Goal: Task Accomplishment & Management: Complete application form

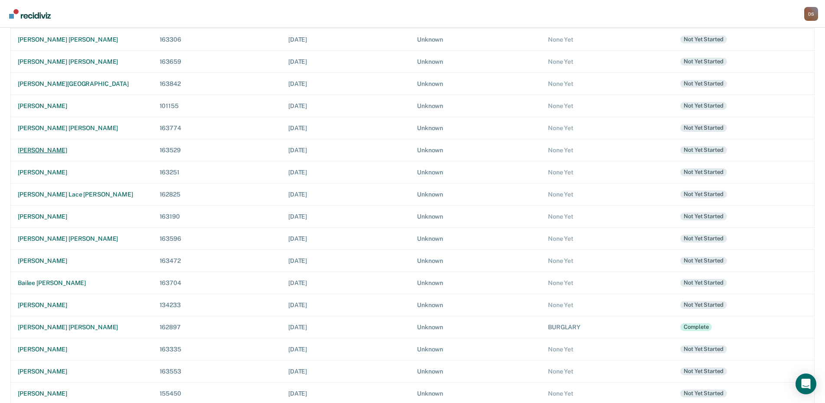
scroll to position [124, 0]
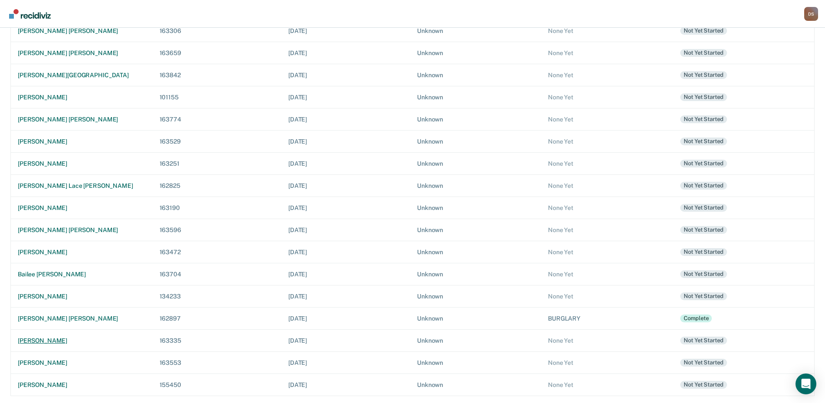
click at [52, 341] on div "[PERSON_NAME]" at bounding box center [82, 340] width 128 height 7
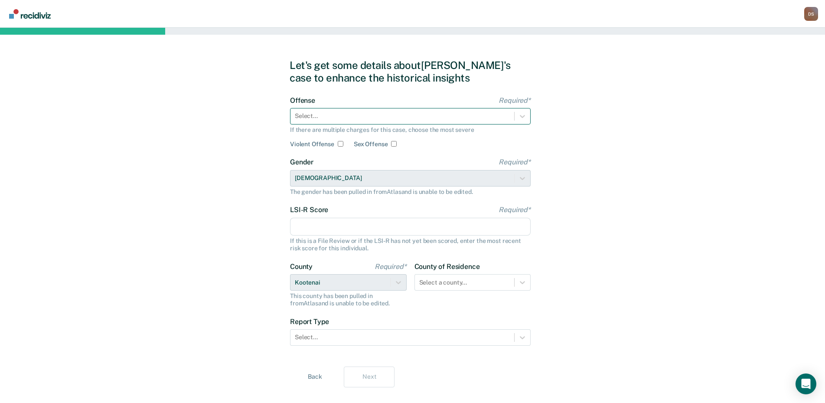
click at [312, 119] on div at bounding box center [402, 115] width 215 height 9
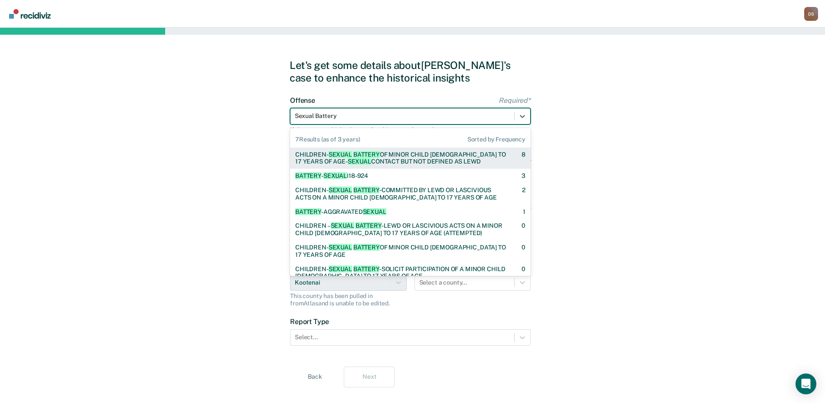
type input "Sexual Battery"
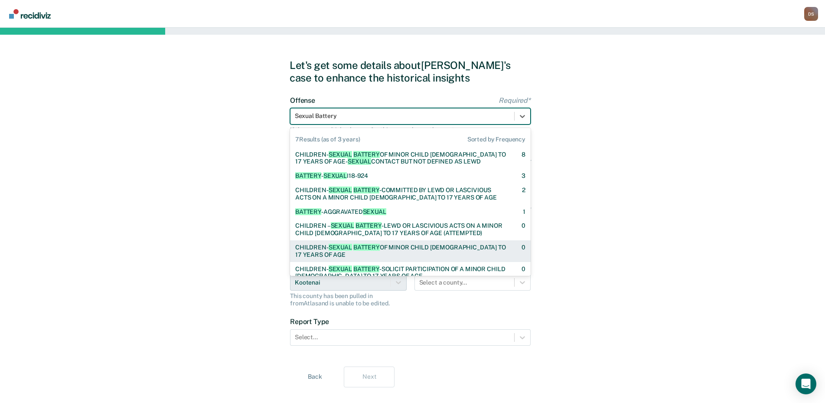
click at [386, 247] on div "CHILDREN- SEXUAL BATTERY OF MINOR CHILD [DEMOGRAPHIC_DATA] TO 17 YEARS OF AGE" at bounding box center [400, 251] width 211 height 15
checkbox input "true"
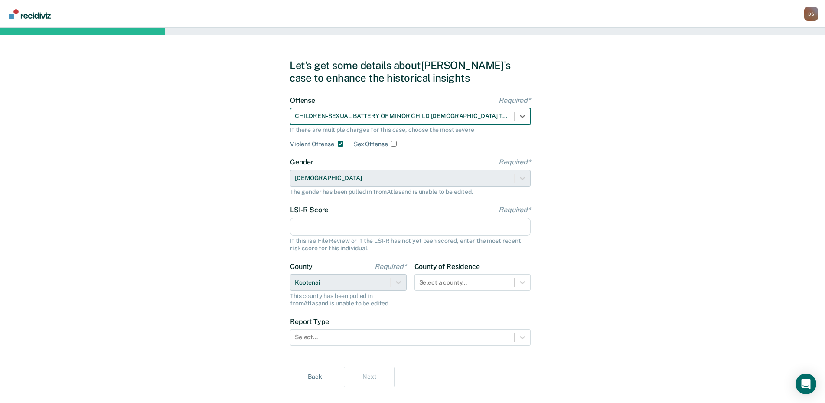
click at [394, 143] on input "Sex Offense" at bounding box center [394, 144] width 6 height 6
checkbox input "true"
click at [296, 227] on input "LSI-R Score Required*" at bounding box center [410, 227] width 241 height 18
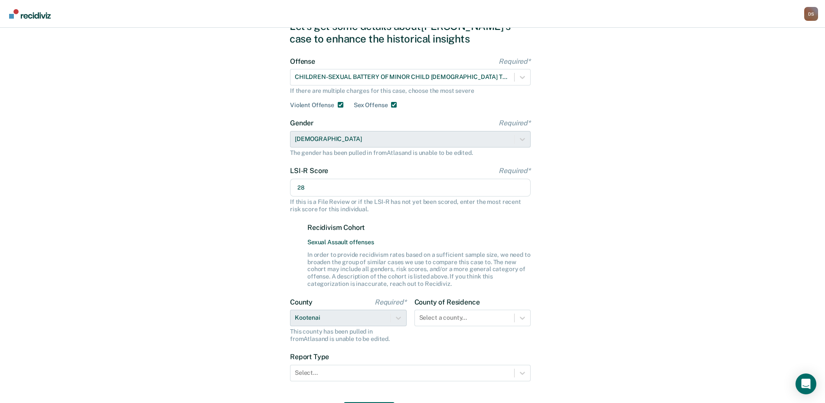
scroll to position [90, 0]
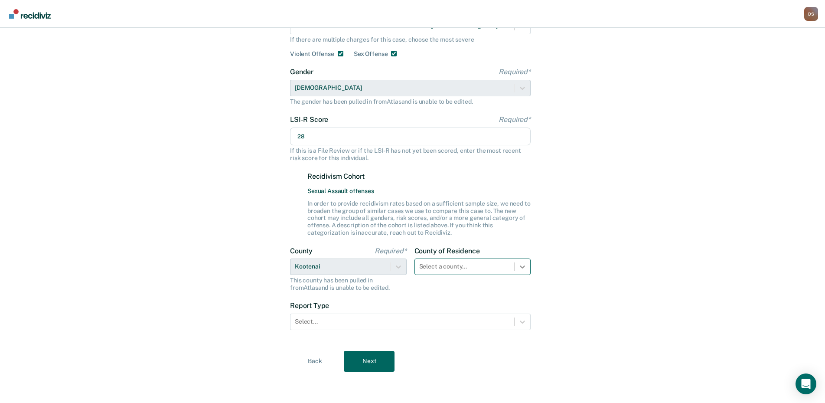
type input "28"
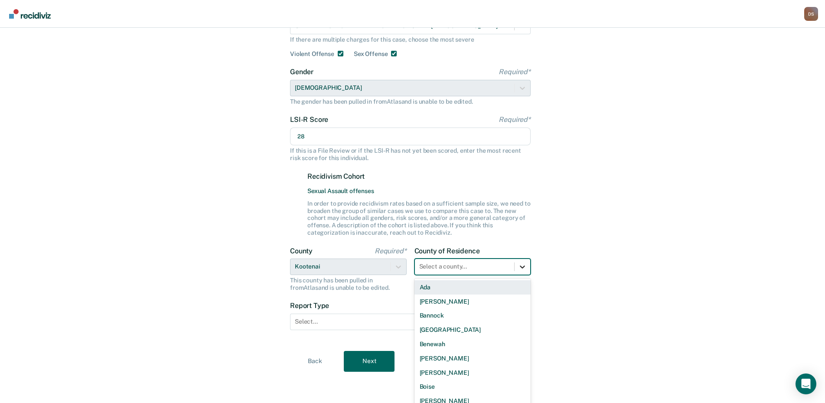
scroll to position [96, 0]
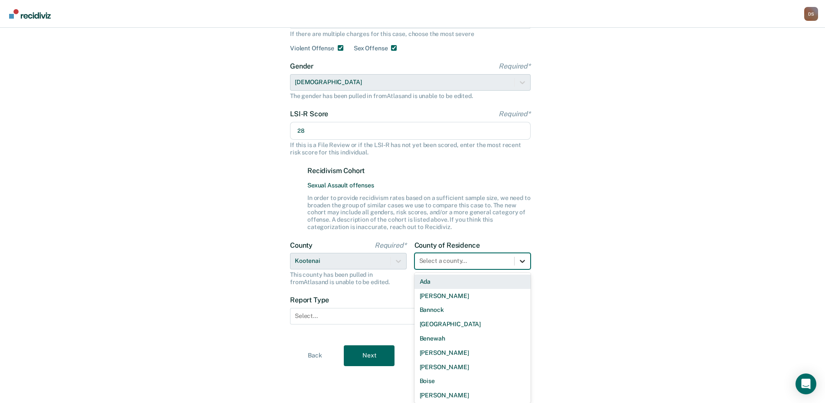
click at [520, 267] on div at bounding box center [523, 261] width 16 height 16
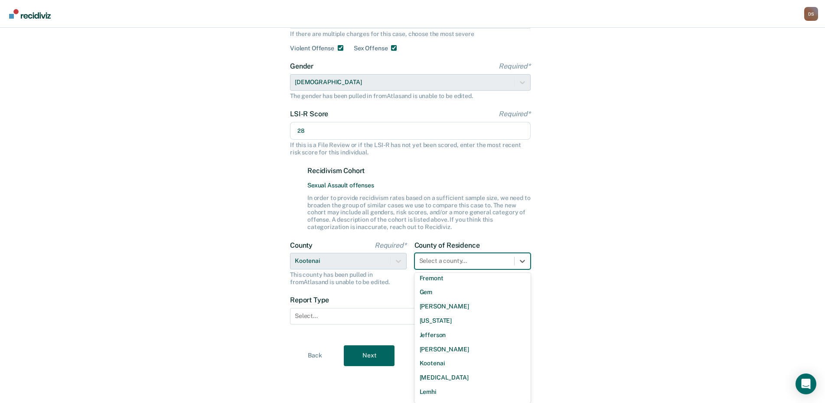
scroll to position [347, 0]
click at [445, 318] on div "Kootenai" at bounding box center [472, 318] width 117 height 14
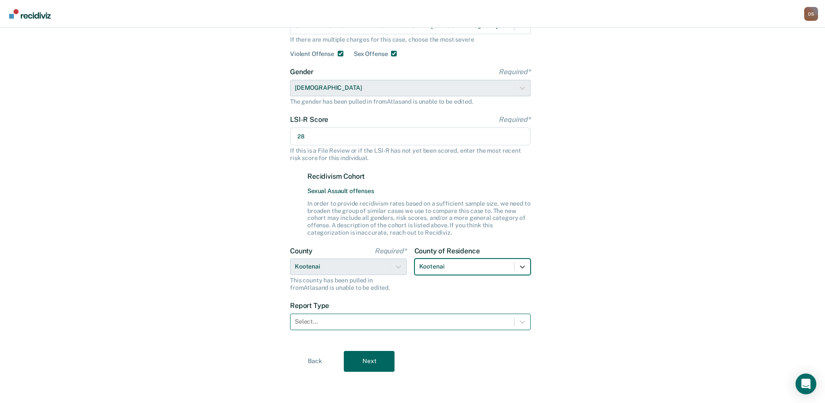
click at [321, 322] on div at bounding box center [402, 321] width 215 height 9
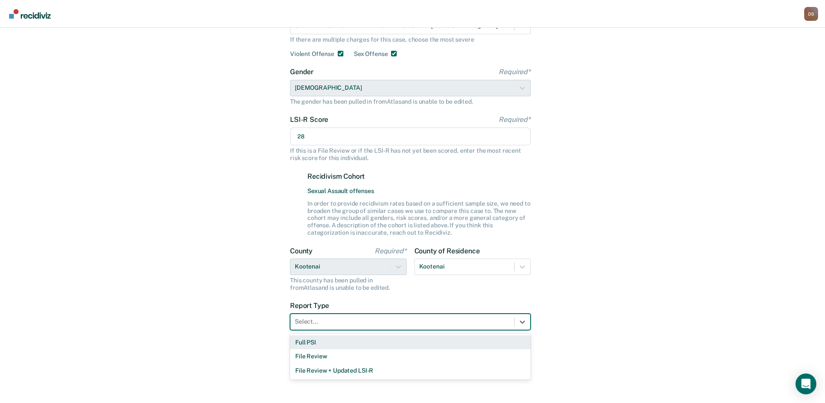
click at [324, 343] on div "Full PSI" at bounding box center [410, 342] width 241 height 14
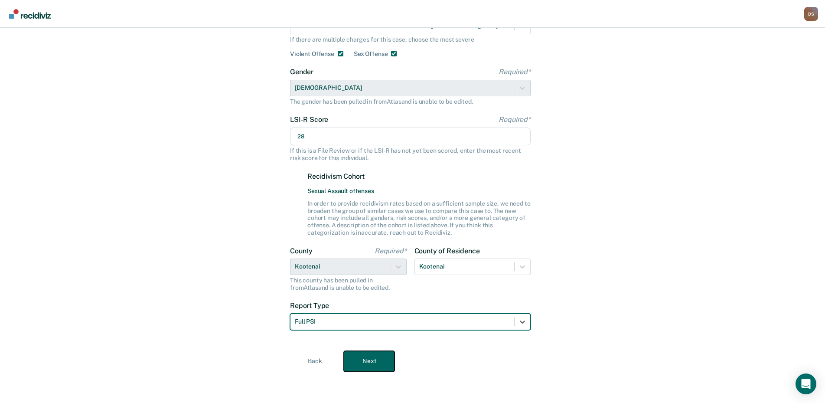
click at [367, 365] on button "Next" at bounding box center [369, 361] width 51 height 21
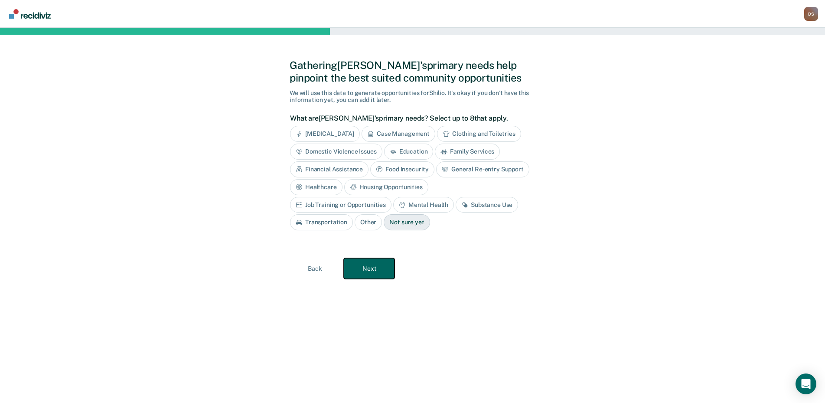
scroll to position [0, 0]
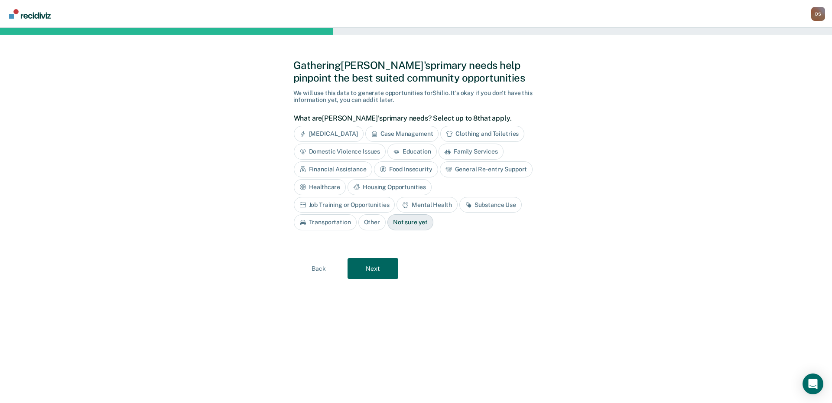
click at [397, 205] on div "Mental Health" at bounding box center [427, 205] width 61 height 16
click at [337, 167] on div "Financial Assistance" at bounding box center [333, 169] width 78 height 16
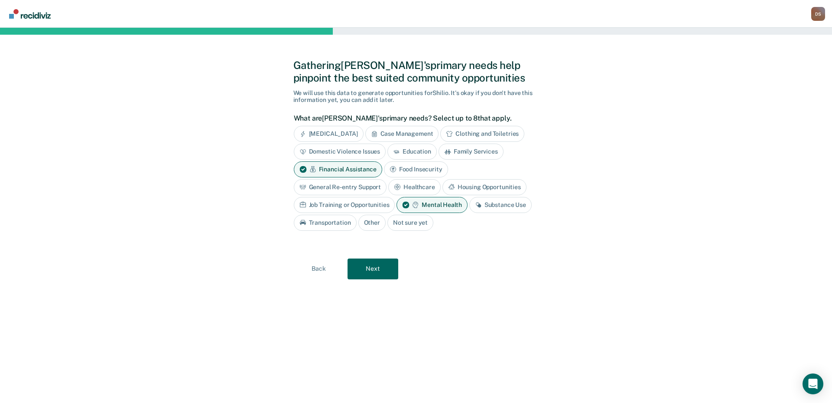
click at [341, 205] on div "Job Training or Opportunities" at bounding box center [344, 205] width 101 height 16
click at [409, 169] on div "Food Insecurity" at bounding box center [416, 169] width 64 height 16
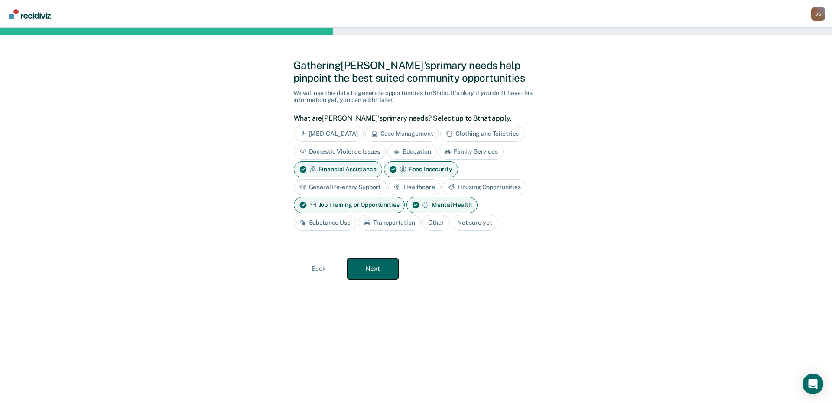
click at [371, 269] on button "Next" at bounding box center [373, 268] width 51 height 21
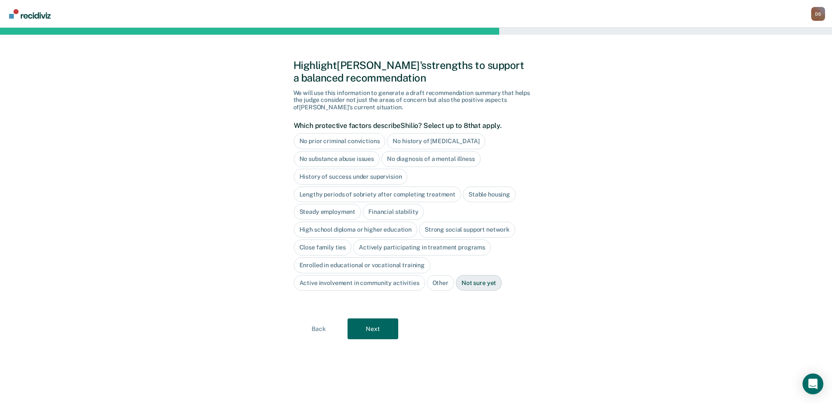
click at [378, 227] on div "High school diploma or higher education" at bounding box center [356, 230] width 124 height 16
click at [371, 330] on button "Next" at bounding box center [373, 329] width 51 height 21
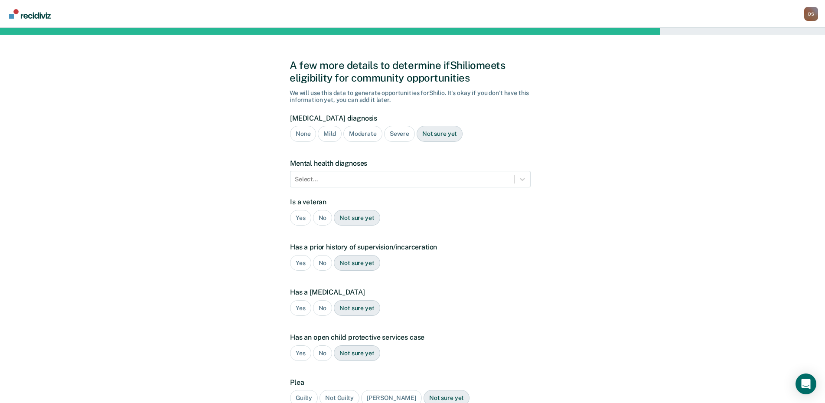
click at [433, 130] on div "Not sure yet" at bounding box center [440, 134] width 46 height 16
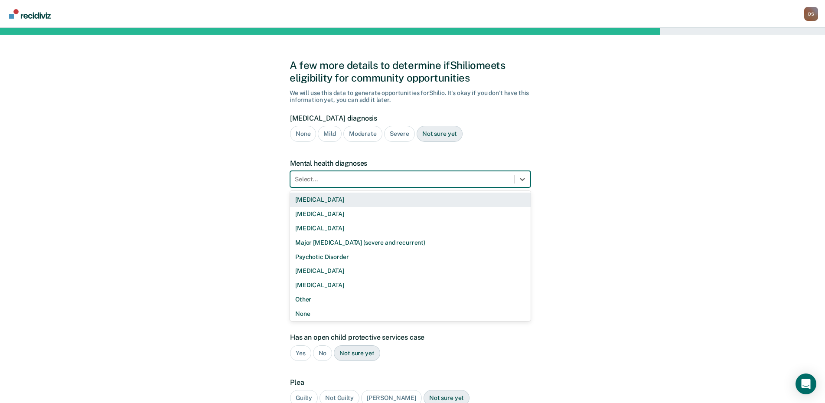
click at [322, 180] on div at bounding box center [402, 179] width 215 height 9
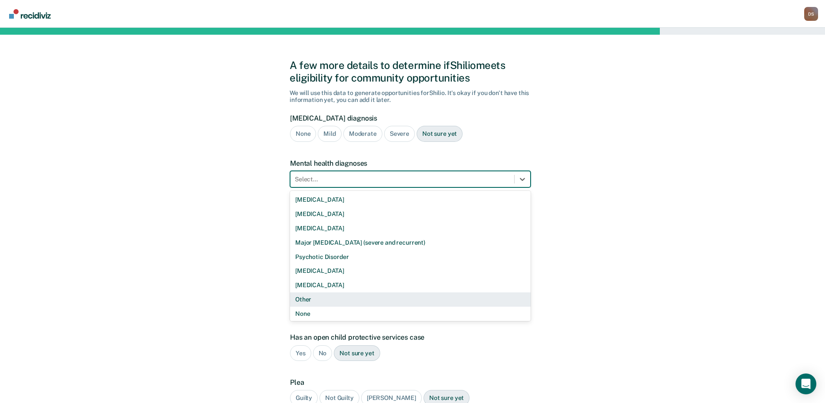
click at [301, 297] on div "Other" at bounding box center [410, 299] width 241 height 14
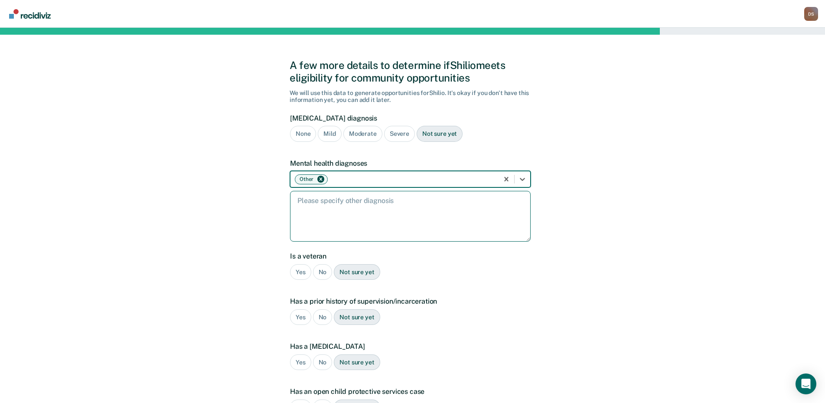
click at [318, 203] on textarea at bounding box center [410, 216] width 241 height 51
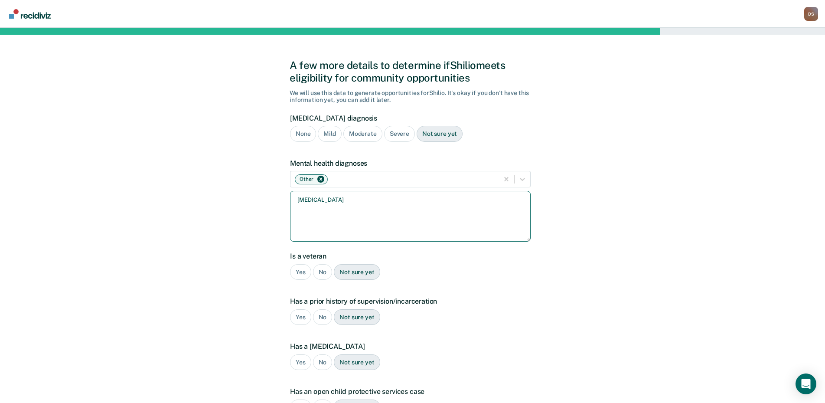
type textarea "[MEDICAL_DATA]"
click at [326, 273] on div "No" at bounding box center [323, 272] width 20 height 16
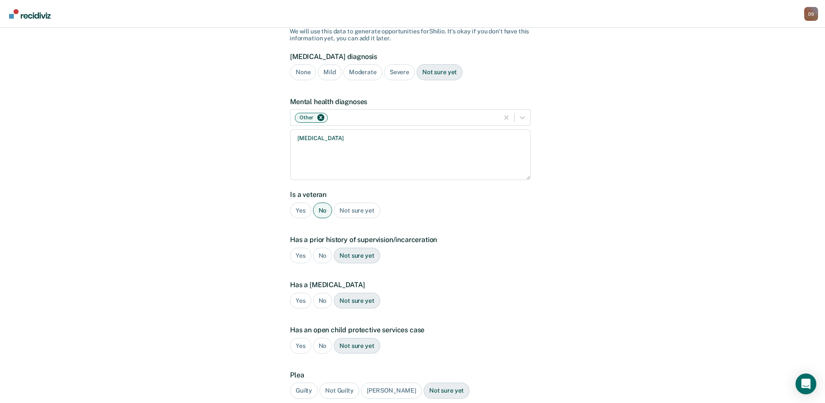
scroll to position [87, 0]
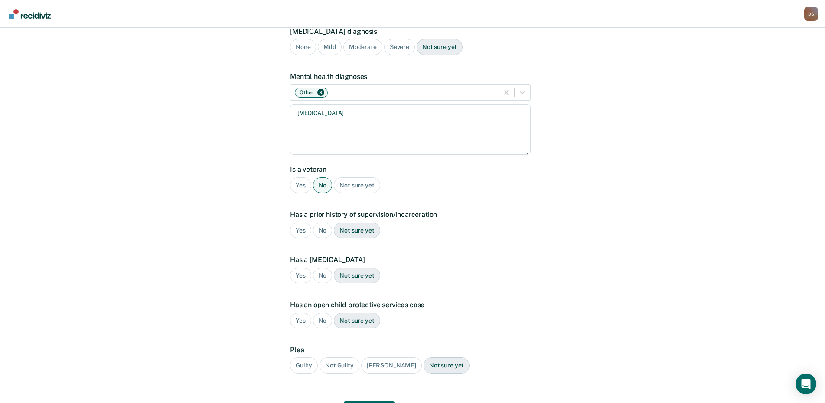
click at [321, 231] on div "No" at bounding box center [323, 230] width 20 height 16
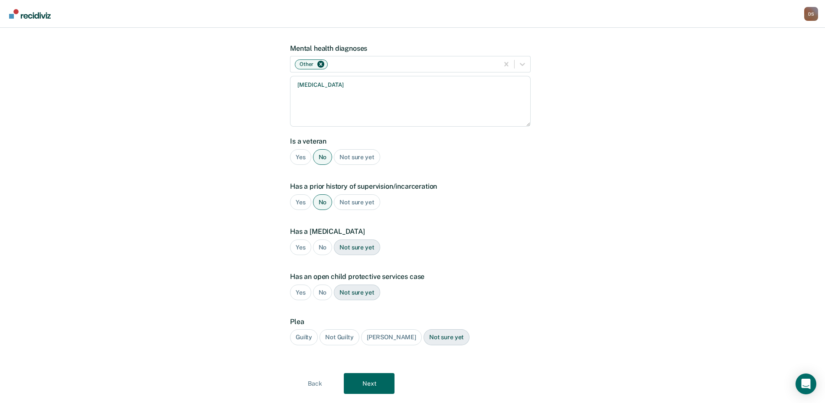
scroll to position [130, 0]
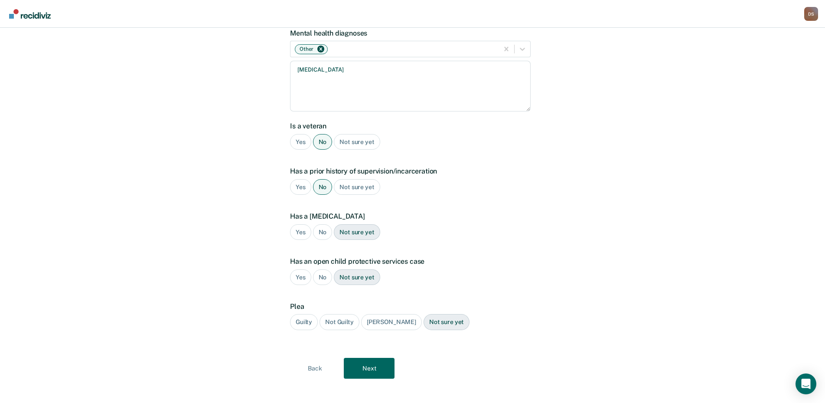
click at [322, 232] on div "No" at bounding box center [323, 232] width 20 height 16
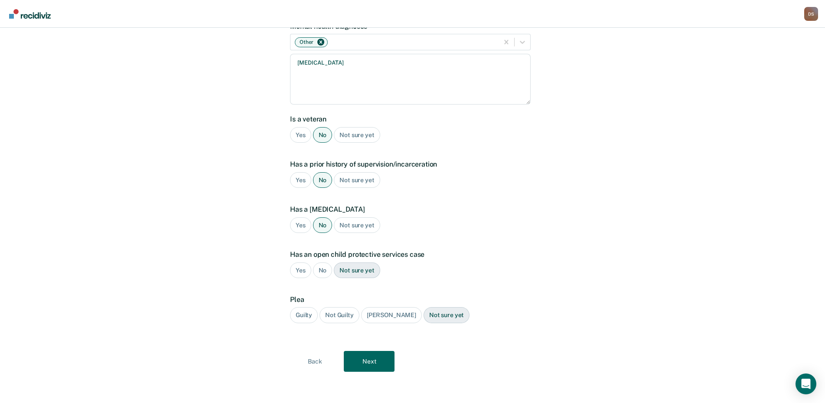
click at [319, 268] on div "No" at bounding box center [323, 270] width 20 height 16
click at [301, 316] on div "Guilty" at bounding box center [304, 315] width 28 height 16
click at [375, 356] on button "Next" at bounding box center [369, 361] width 51 height 21
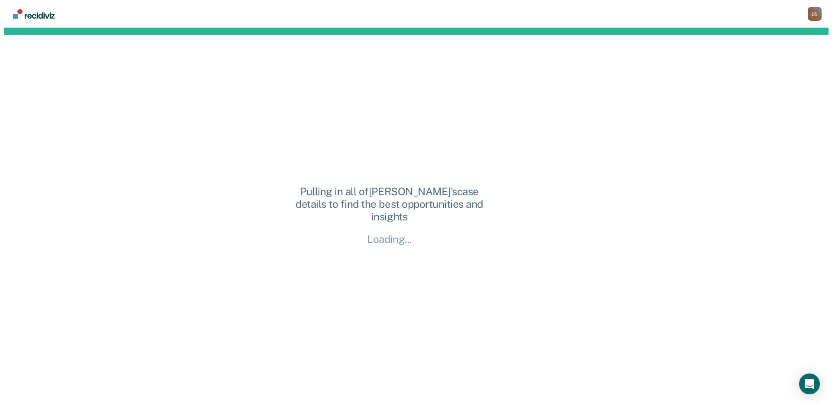
scroll to position [0, 0]
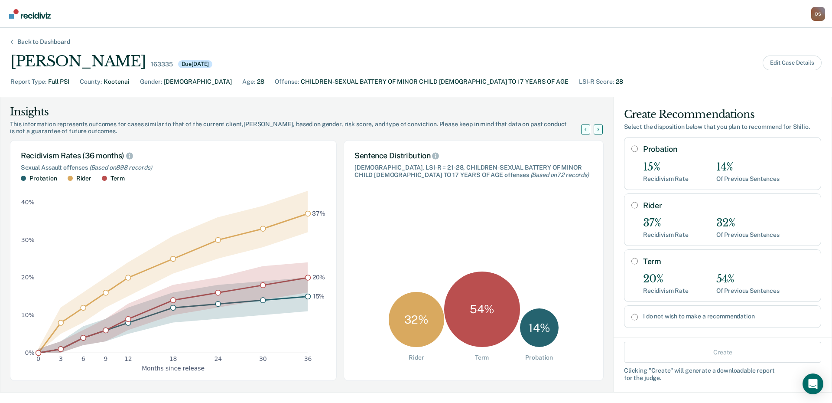
click at [632, 261] on input "Term" at bounding box center [635, 260] width 7 height 7
radio input "true"
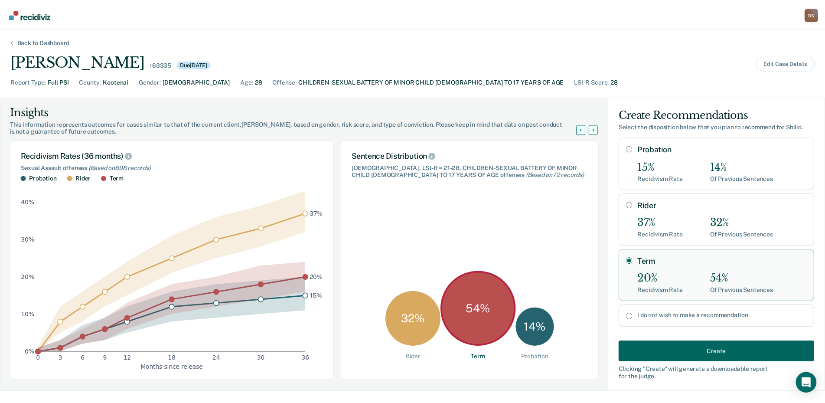
scroll to position [13, 0]
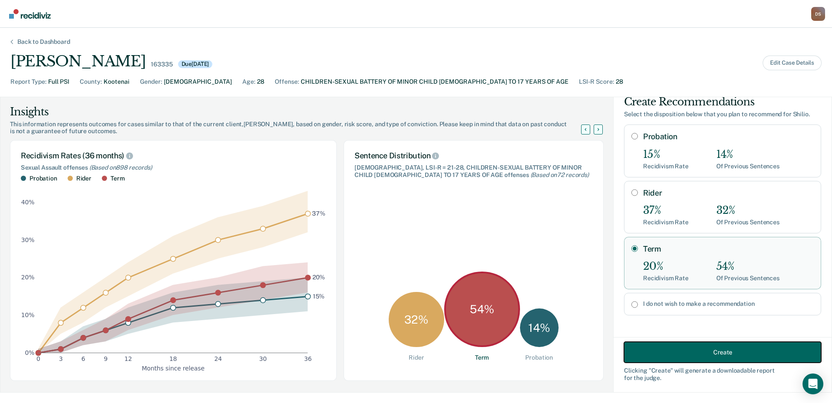
click at [708, 354] on button "Create" at bounding box center [722, 352] width 197 height 21
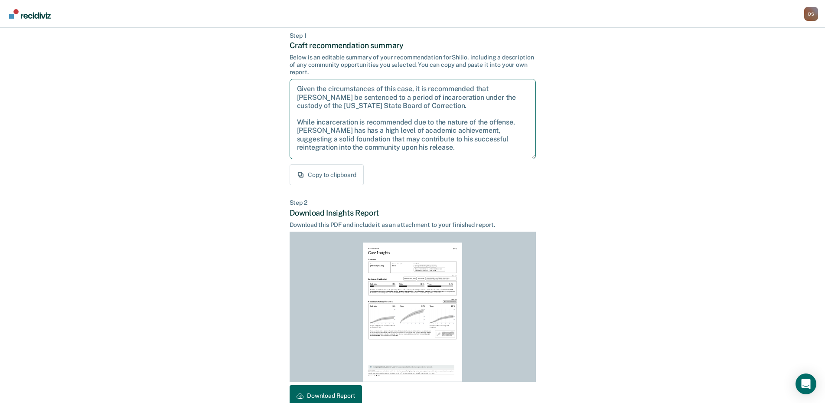
scroll to position [39, 0]
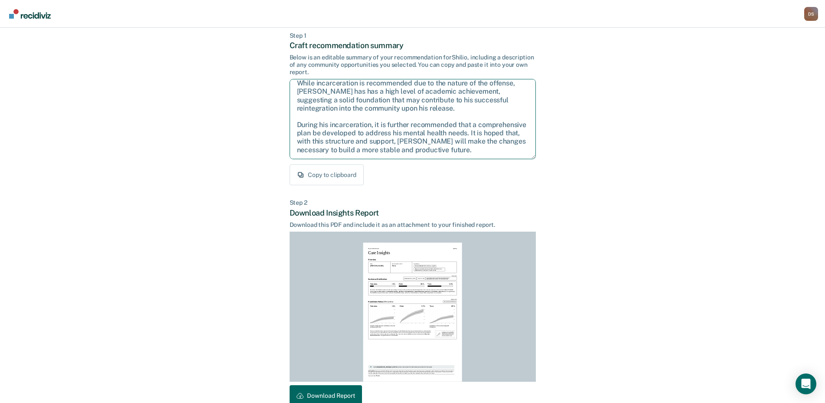
drag, startPoint x: 297, startPoint y: 88, endPoint x: 515, endPoint y: 151, distance: 227.2
click at [515, 151] on textarea "Given the circumstances of this case, it is recommended that [PERSON_NAME] be s…" at bounding box center [413, 119] width 246 height 80
click at [380, 140] on textarea "Given the circumstances of this case, it is recommended that [PERSON_NAME] be s…" at bounding box center [413, 119] width 246 height 80
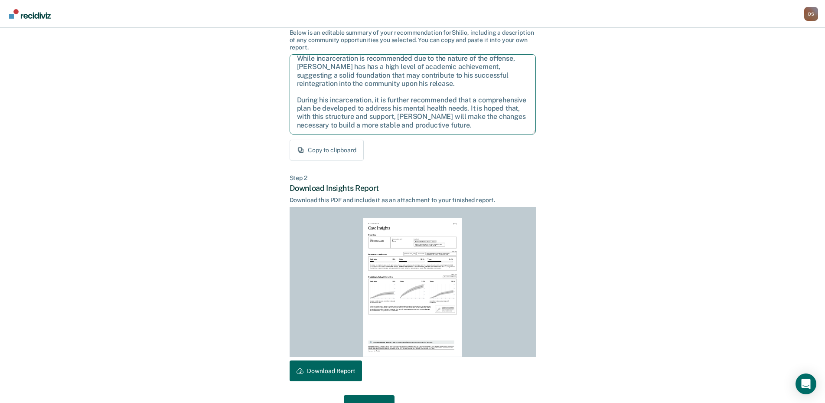
scroll to position [91, 0]
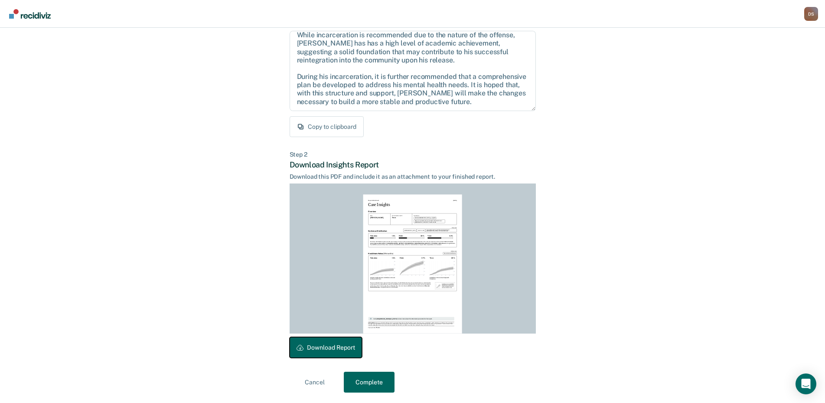
click at [339, 350] on button "Download Report" at bounding box center [326, 347] width 72 height 21
click at [319, 348] on button "Download Report" at bounding box center [326, 347] width 72 height 21
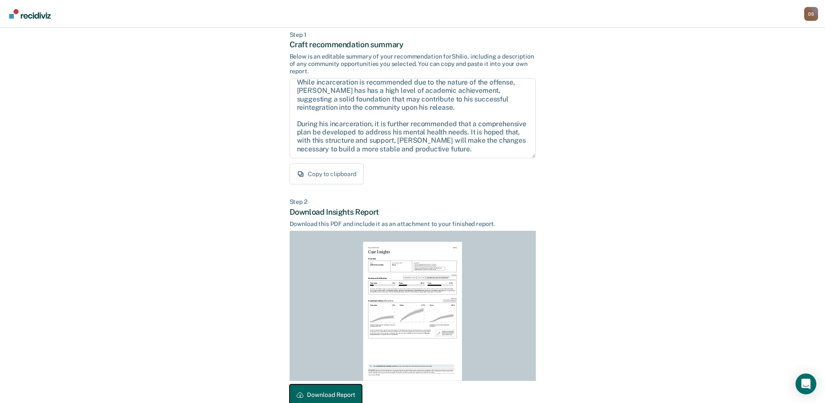
scroll to position [91, 0]
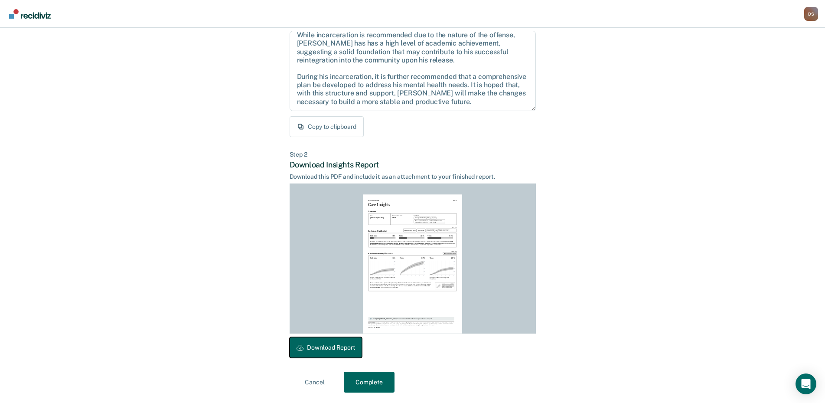
click at [336, 349] on button "Download Report" at bounding box center [326, 347] width 72 height 21
drag, startPoint x: 343, startPoint y: 344, endPoint x: 310, endPoint y: 349, distance: 33.9
click at [310, 349] on button "Download Report" at bounding box center [326, 347] width 72 height 21
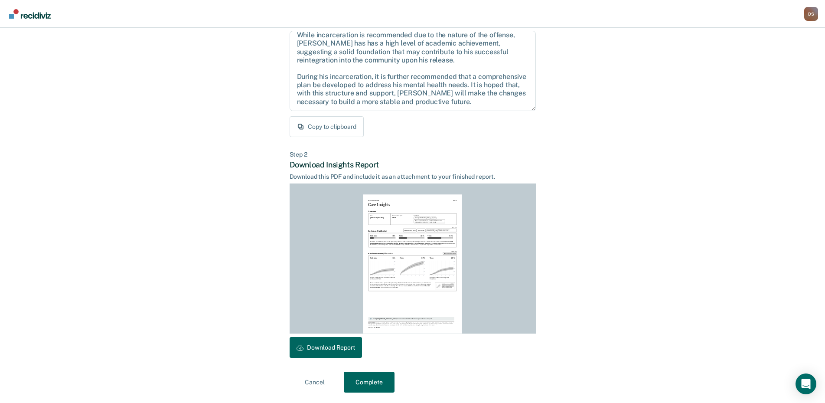
click at [395, 177] on div "Download this PDF and include it as an attachment to your finished report." at bounding box center [413, 176] width 246 height 7
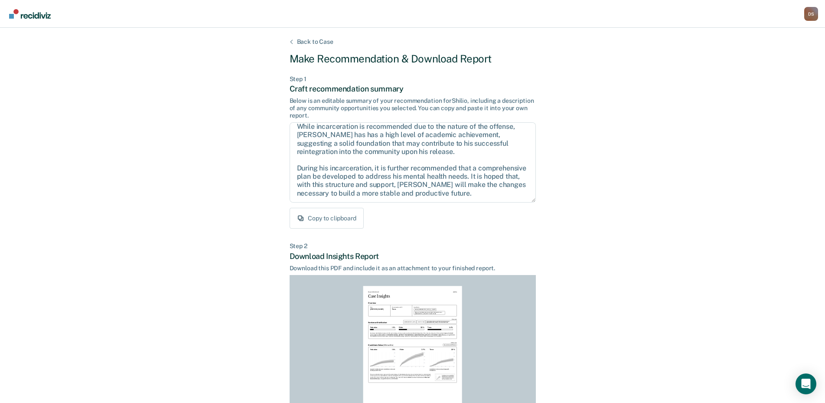
scroll to position [91, 0]
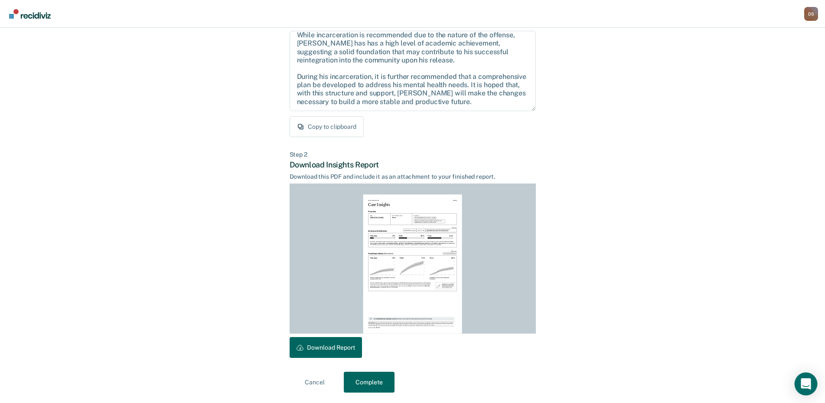
click at [802, 379] on icon "Open Intercom Messenger" at bounding box center [805, 383] width 11 height 11
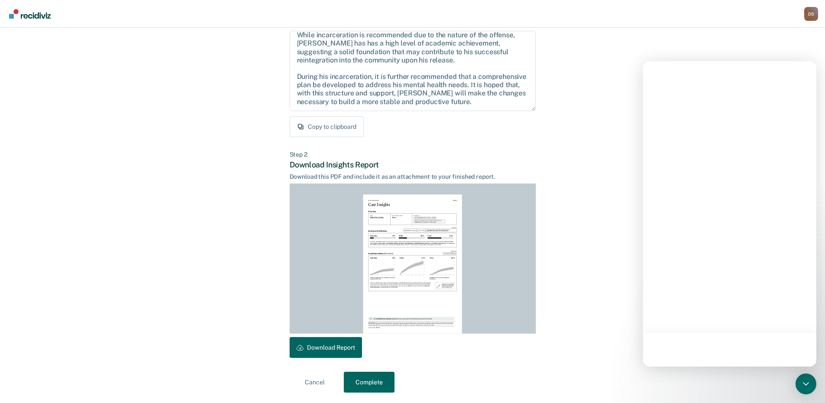
click at [614, 274] on div "Back to Case Make Recommendation & Download Report Step 1 Craft recommendation …" at bounding box center [412, 169] width 825 height 466
click at [813, 12] on div "D S" at bounding box center [811, 14] width 14 height 14
click at [664, 35] on div "Back to Case Make Recommendation & Download Report Step 1 Craft recommendation …" at bounding box center [412, 169] width 825 height 466
click at [808, 13] on div "D S" at bounding box center [811, 14] width 14 height 14
click at [665, 45] on div "Back to Case Make Recommendation & Download Report Step 1 Craft recommendation …" at bounding box center [412, 169] width 825 height 466
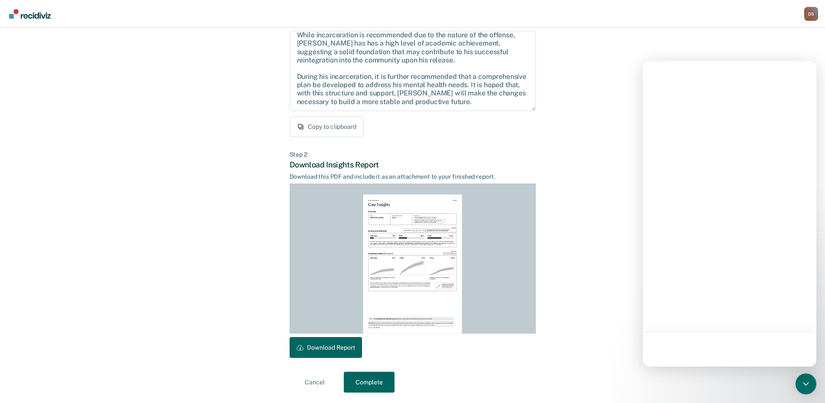
click at [613, 113] on div "Back to Case Make Recommendation & Download Report Step 1 Craft recommendation …" at bounding box center [412, 169] width 825 height 466
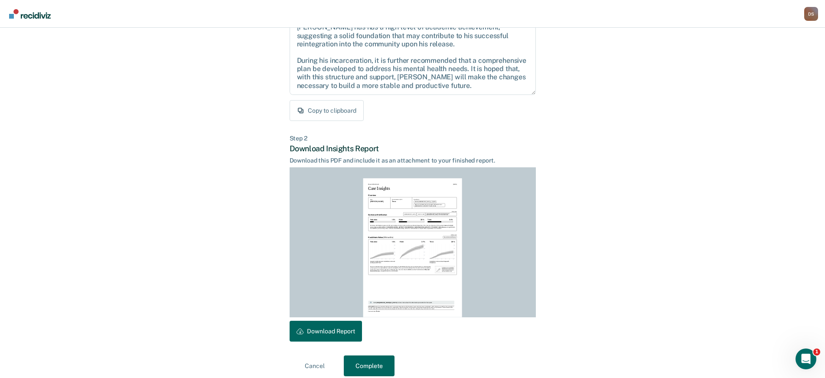
scroll to position [116, 0]
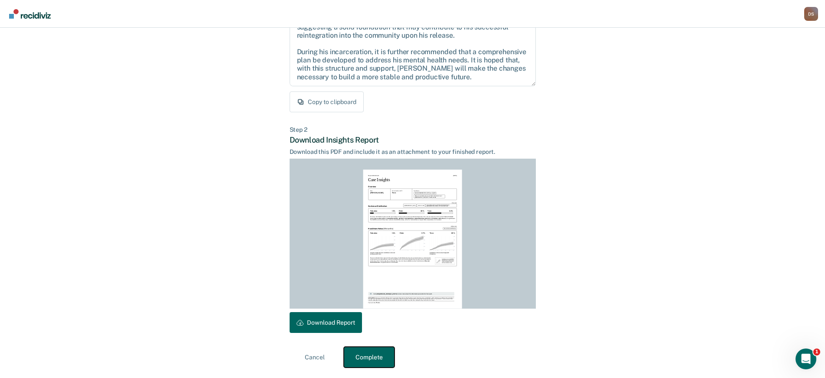
click at [367, 355] on button "Complete" at bounding box center [369, 357] width 51 height 21
